Goal: Task Accomplishment & Management: Use online tool/utility

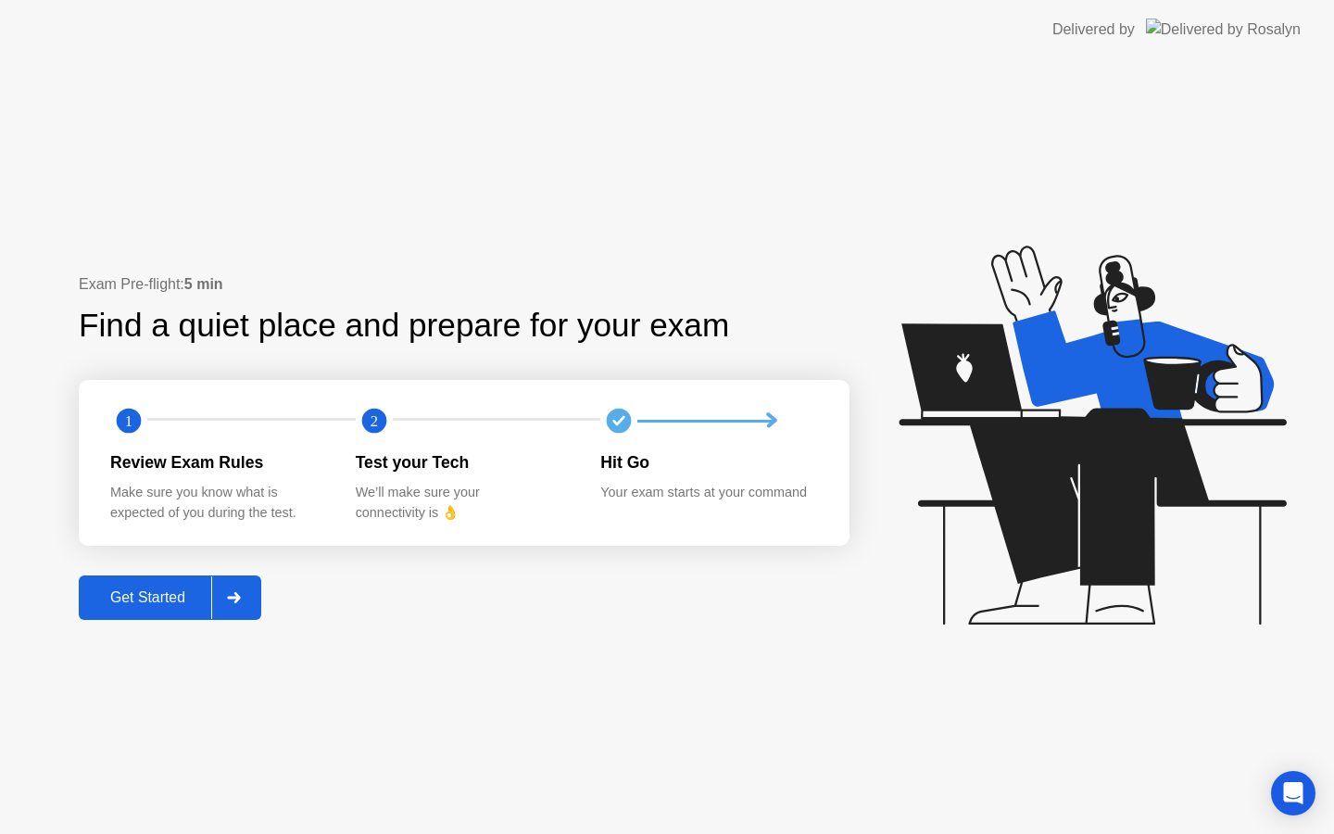
click at [129, 601] on div "Get Started" at bounding box center [147, 597] width 127 height 17
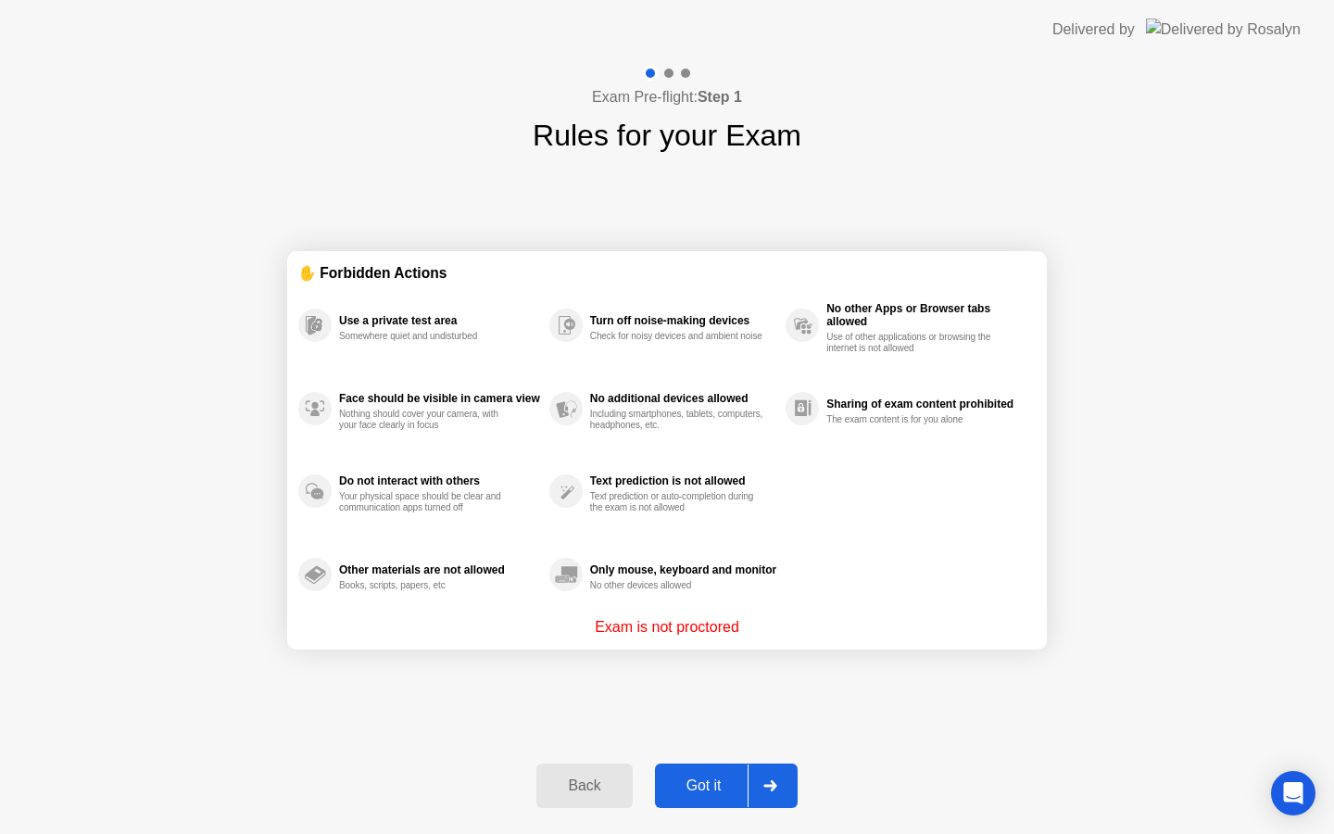
click at [701, 781] on div "Got it" at bounding box center [703, 785] width 87 height 17
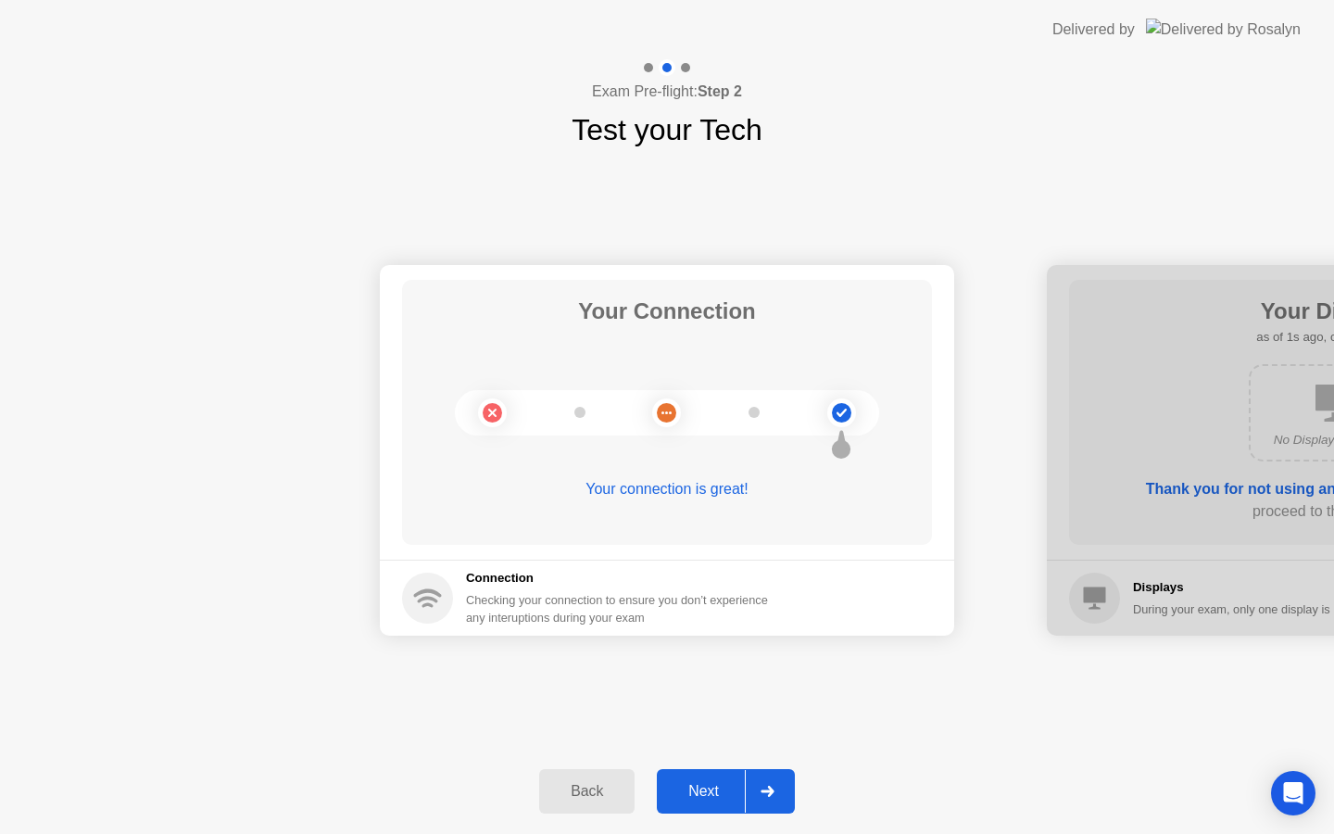
click at [709, 787] on div "Next" at bounding box center [703, 791] width 82 height 17
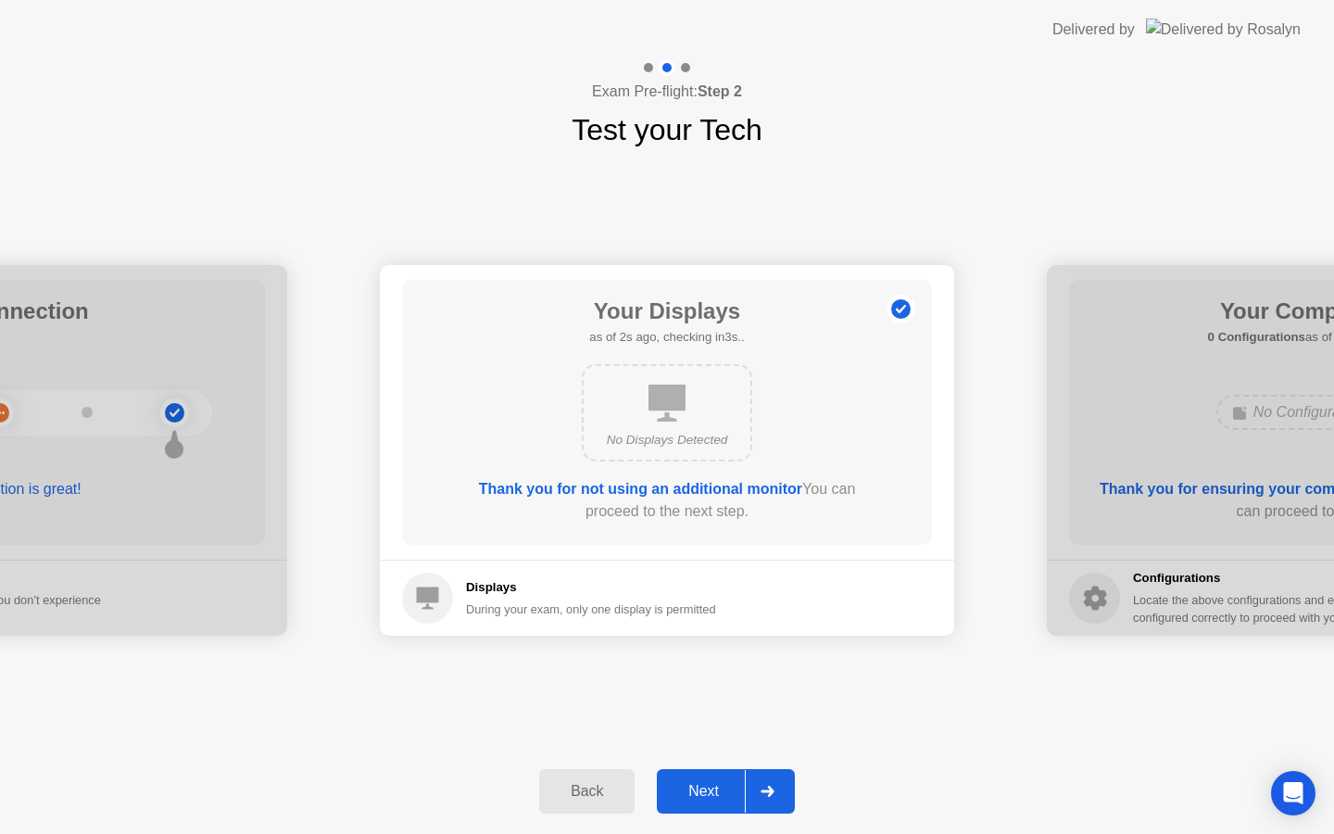
click at [713, 797] on div "Next" at bounding box center [703, 791] width 82 height 17
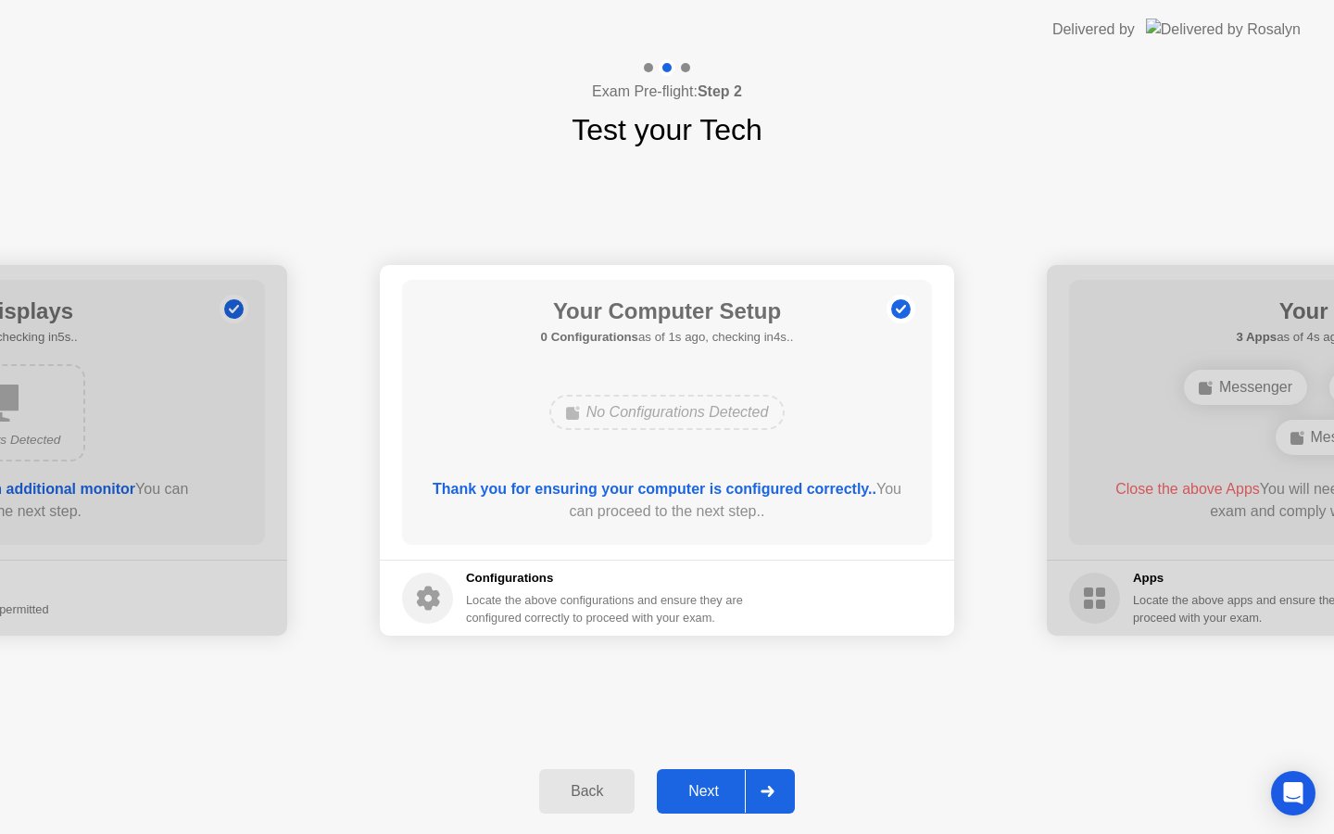
click at [713, 797] on div "Next" at bounding box center [703, 791] width 82 height 17
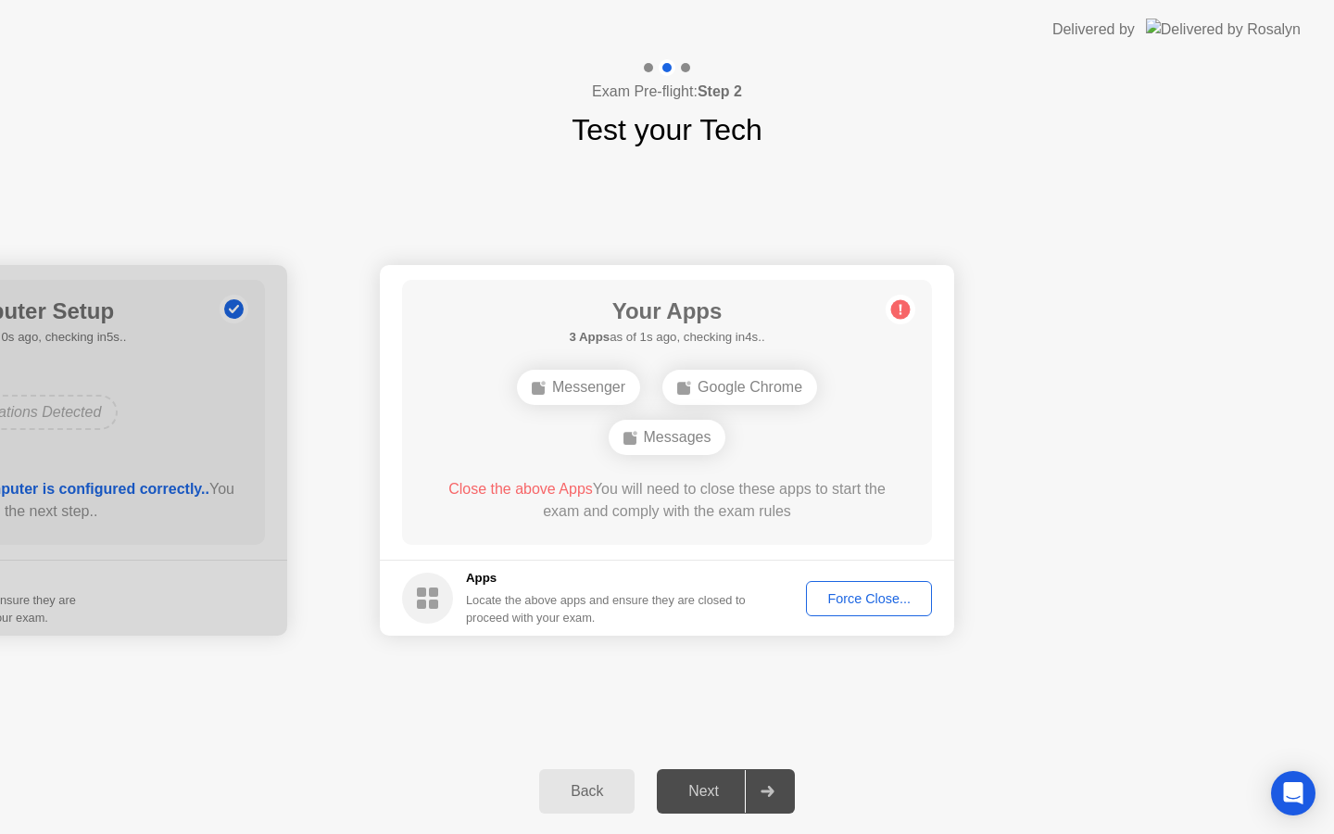
click at [831, 603] on div "Force Close..." at bounding box center [868, 598] width 113 height 15
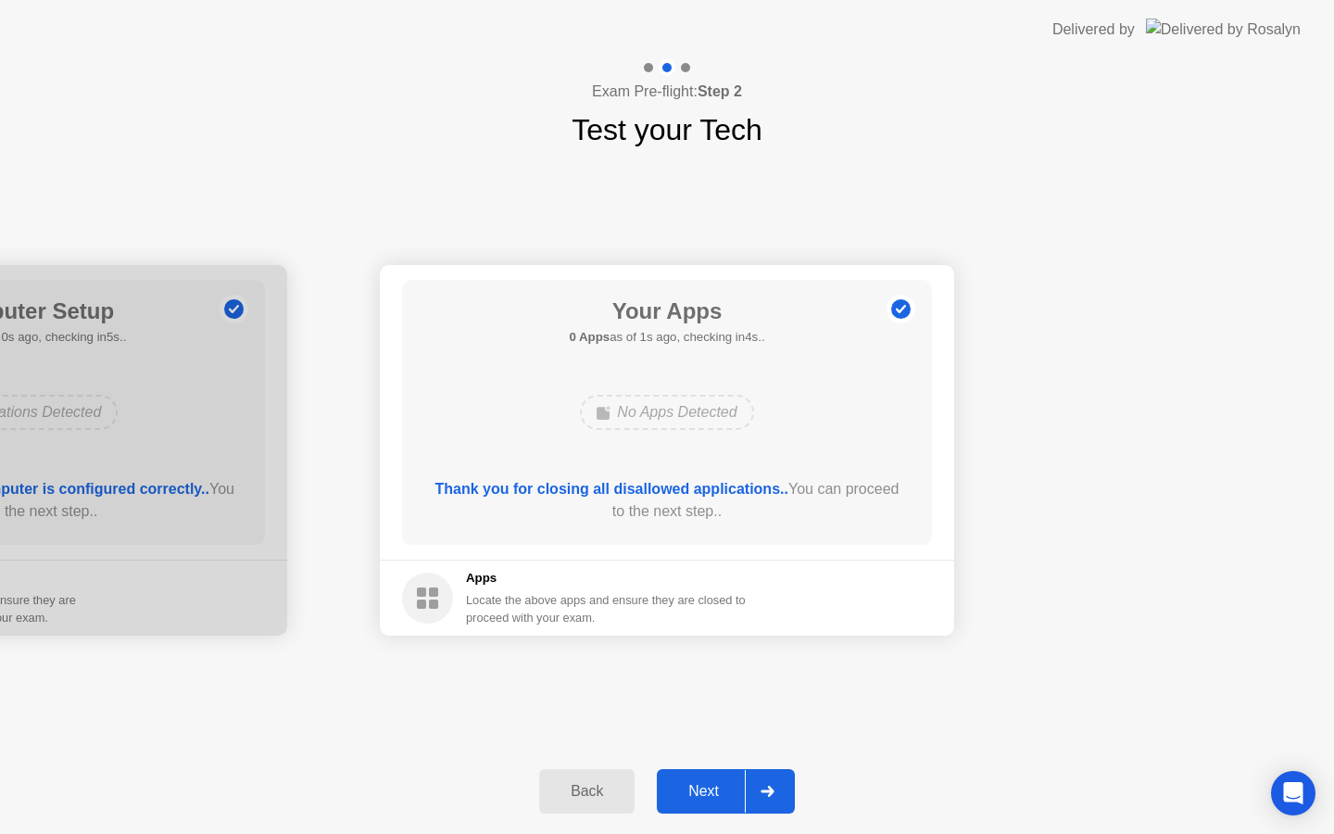
click at [698, 788] on div "Next" at bounding box center [703, 791] width 82 height 17
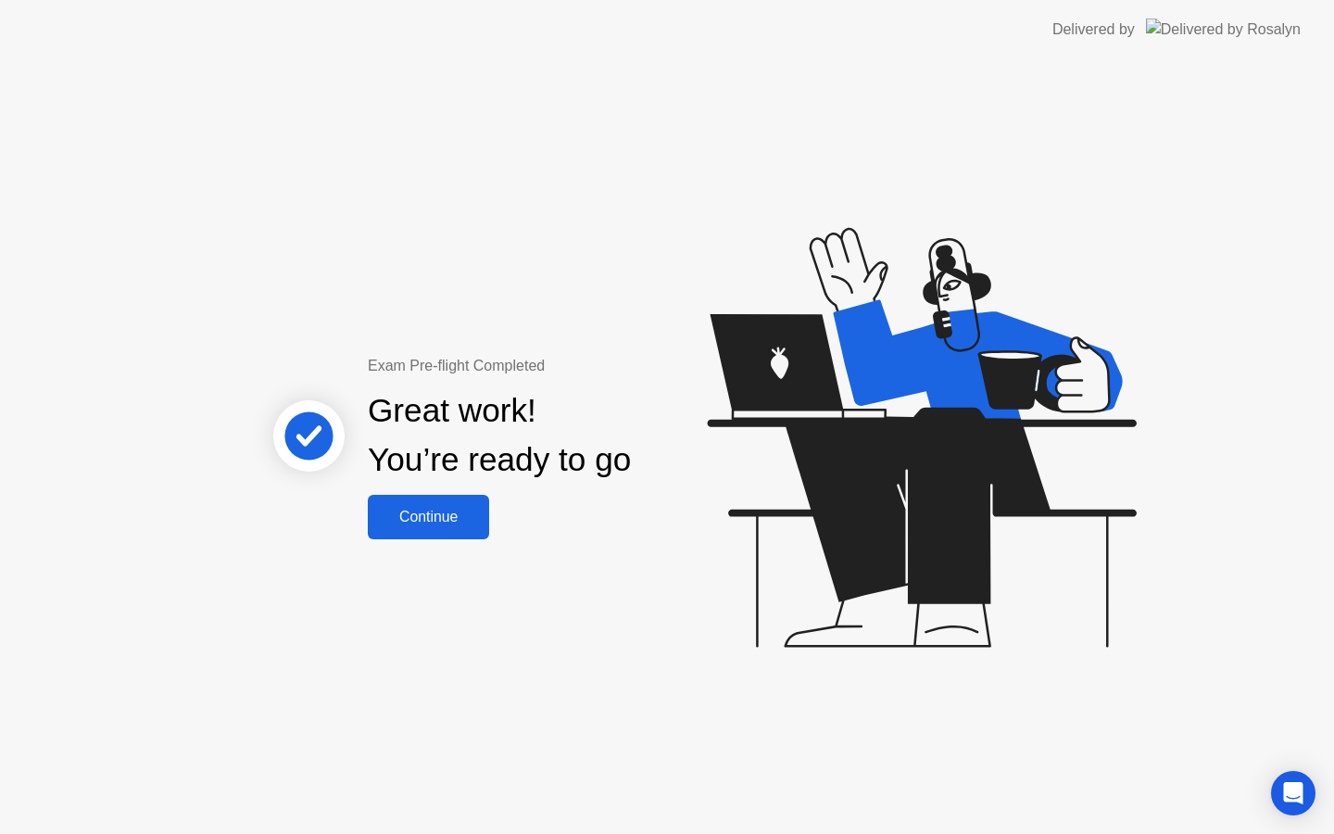
click at [451, 525] on div "Continue" at bounding box center [428, 517] width 110 height 17
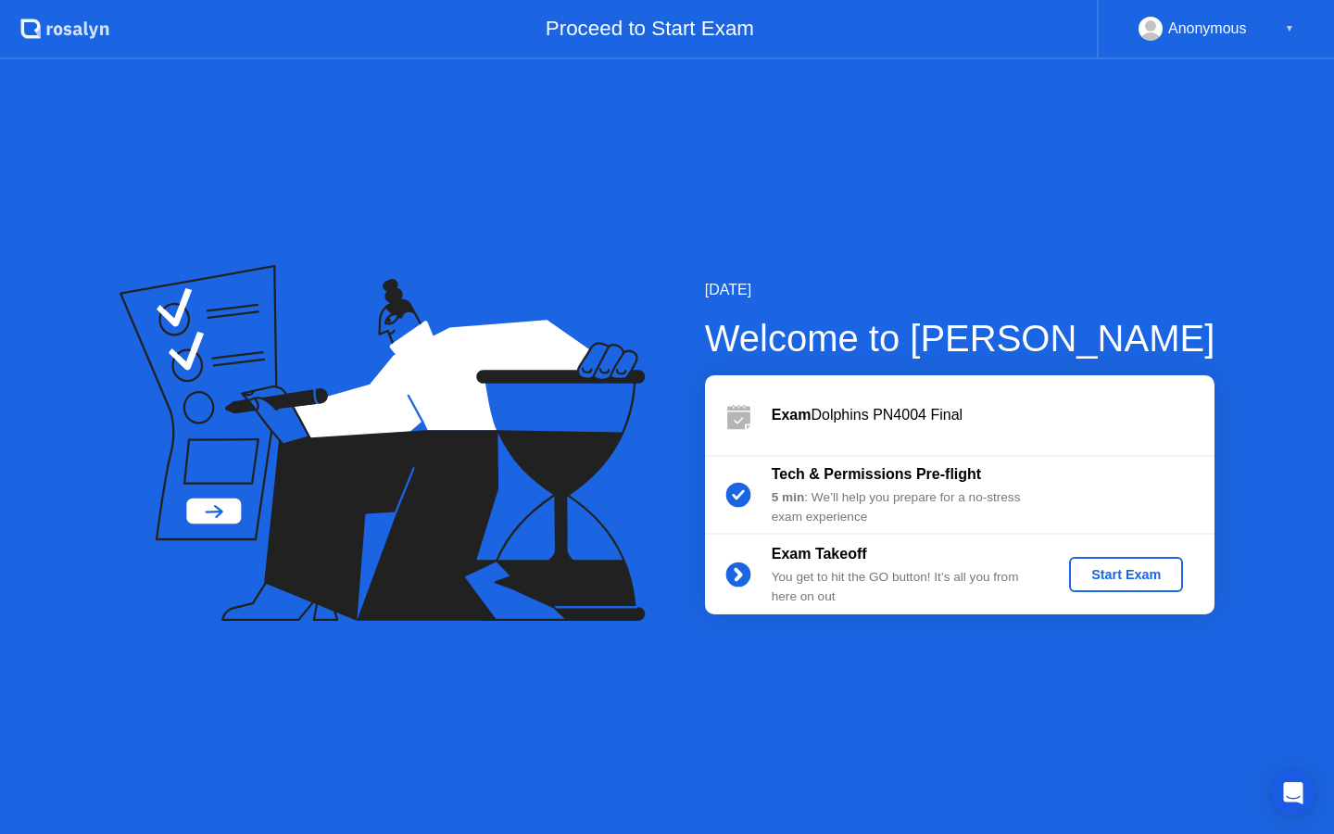
click at [1129, 574] on div "Start Exam" at bounding box center [1125, 574] width 99 height 15
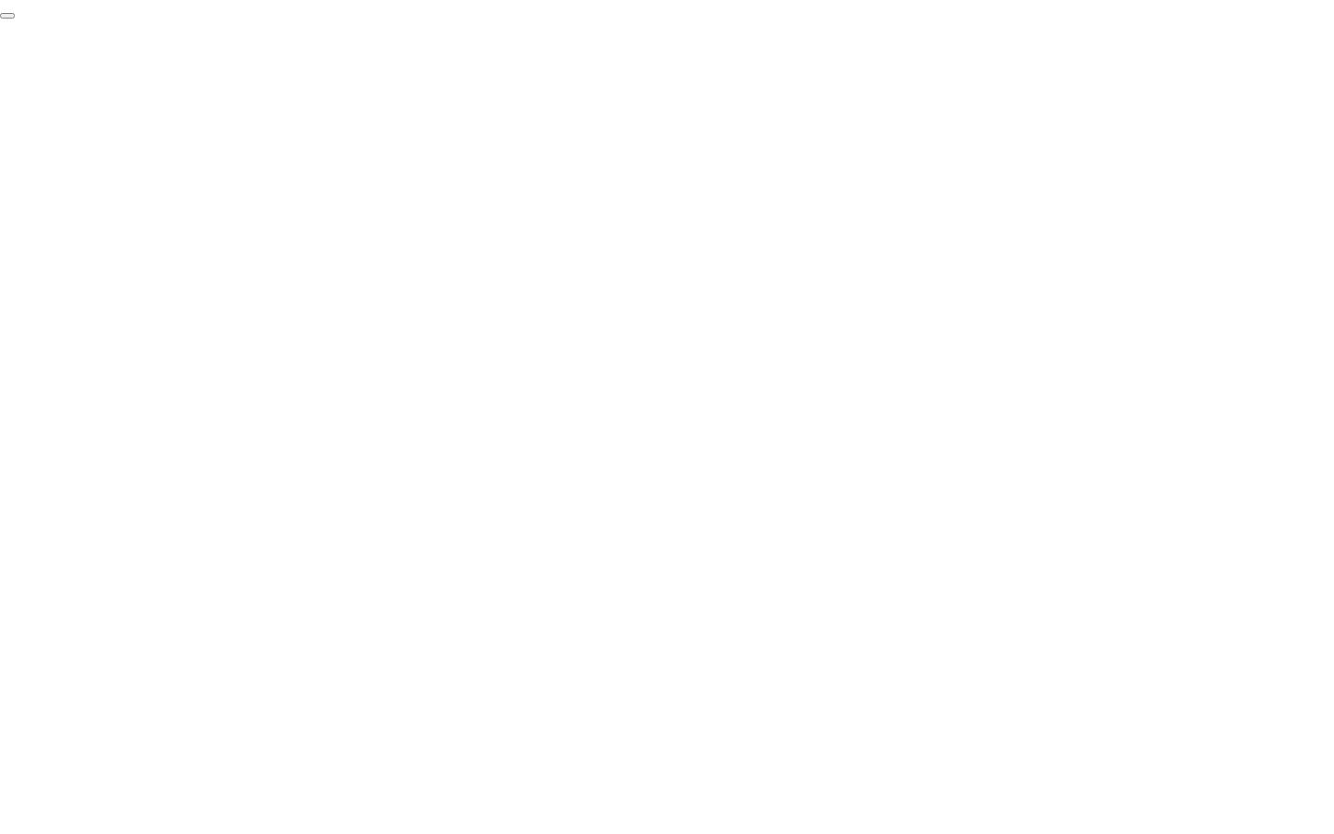
click at [15, 19] on button "End Proctoring Session" at bounding box center [7, 16] width 15 height 6
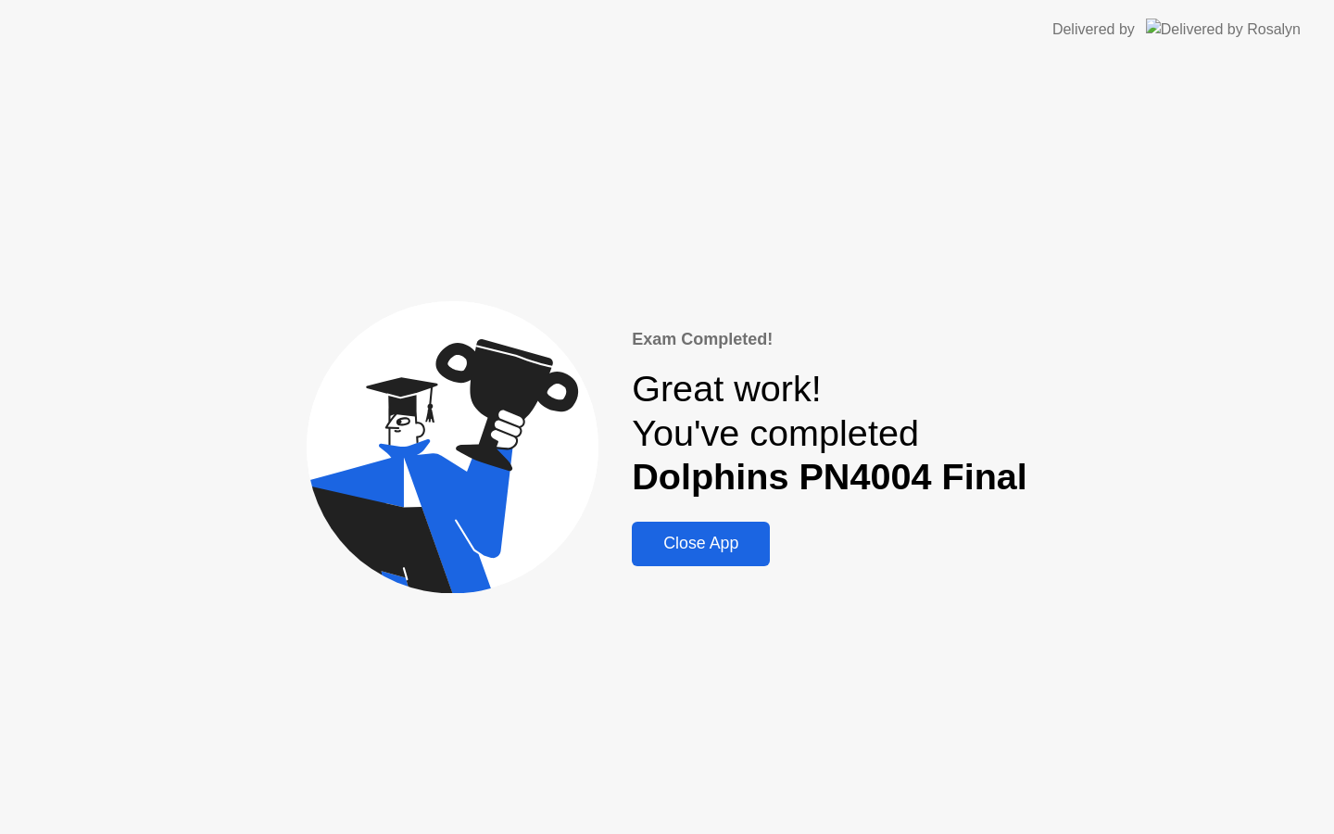
click at [708, 550] on div "Close App" at bounding box center [700, 543] width 127 height 19
